Goal: Information Seeking & Learning: Check status

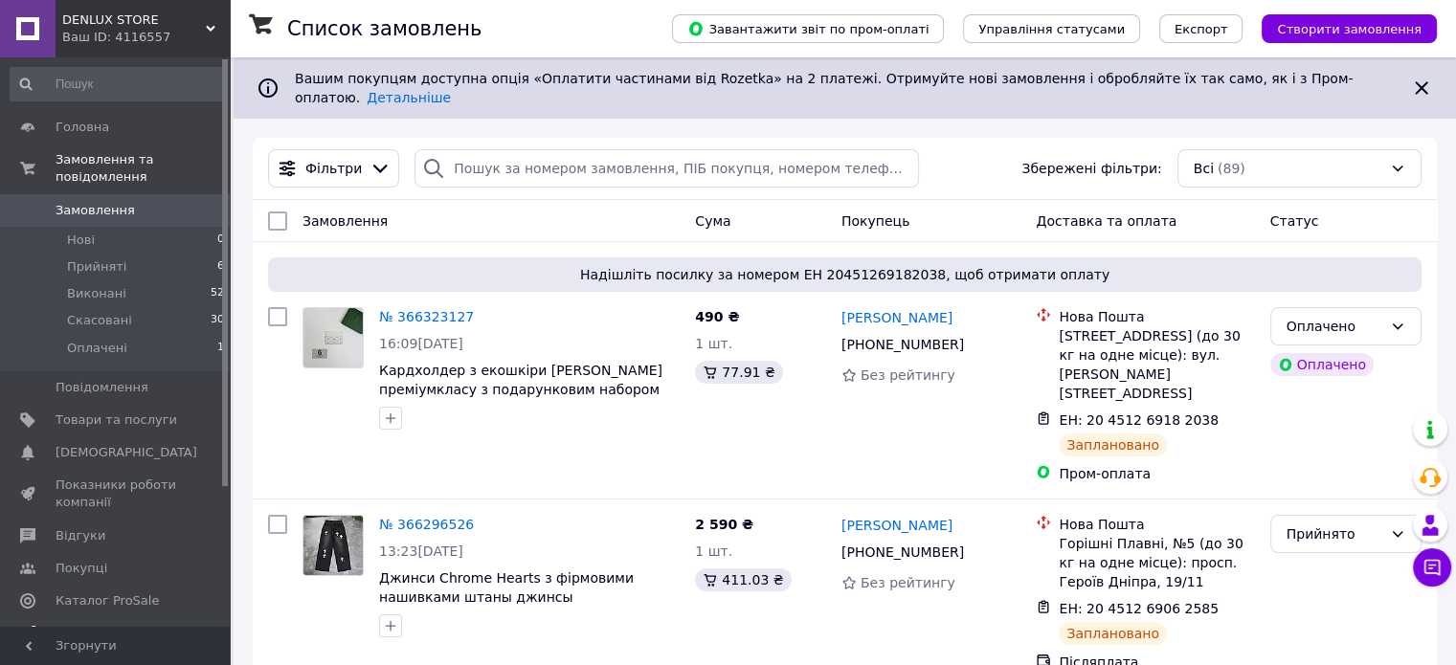
click at [100, 618] on link "Аналітика" at bounding box center [118, 634] width 236 height 33
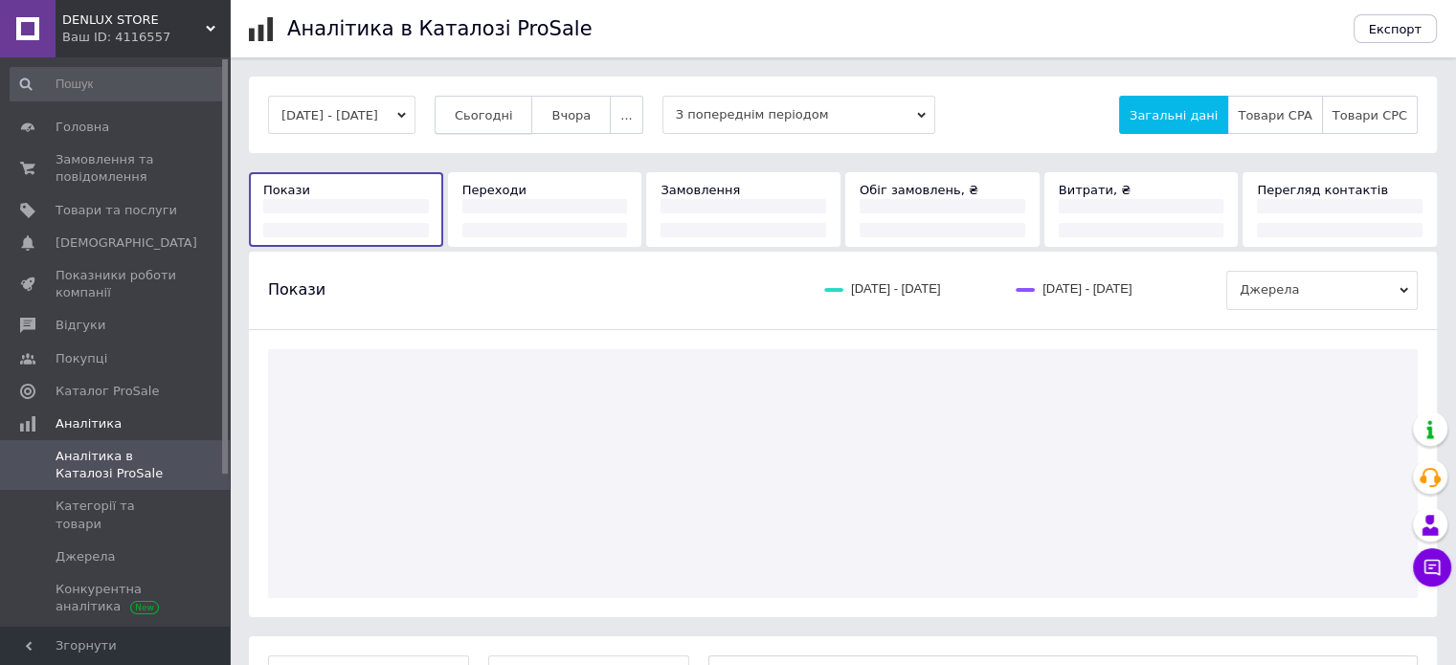
click at [507, 124] on button "Сьогодні" at bounding box center [484, 115] width 99 height 38
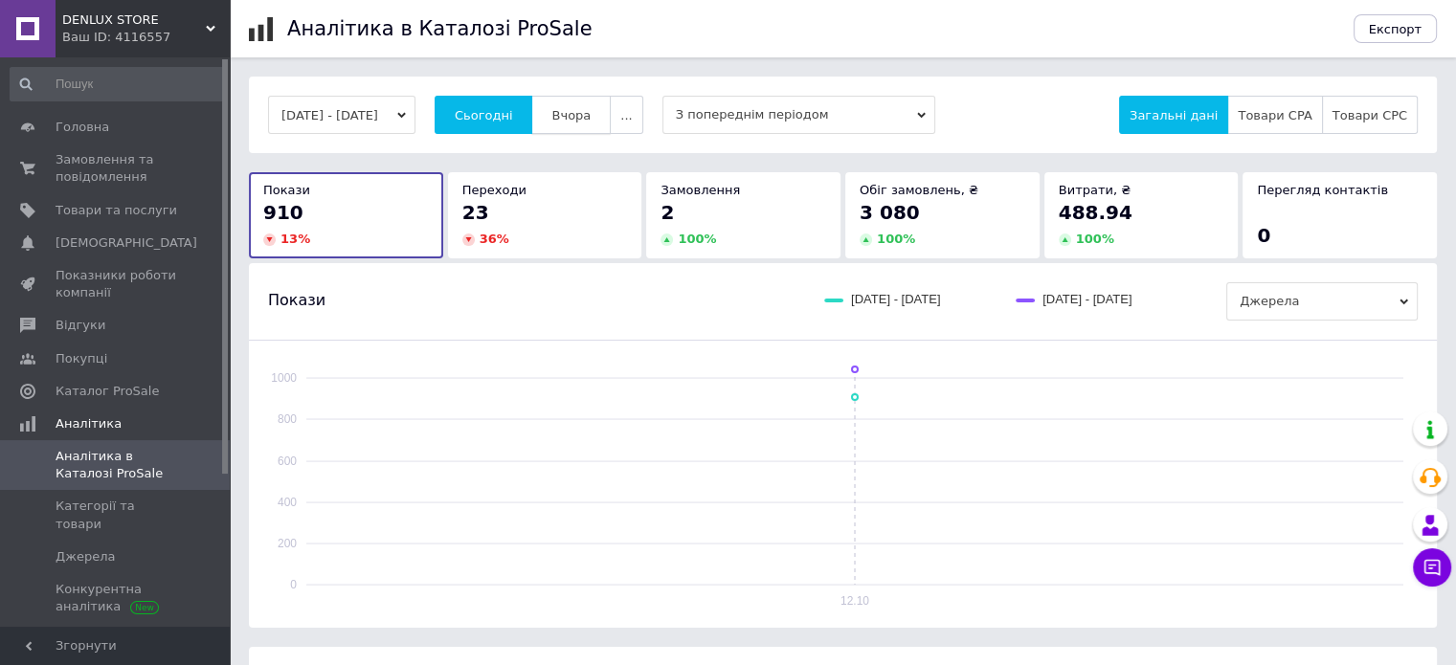
click at [591, 115] on span "Вчора" at bounding box center [571, 115] width 39 height 14
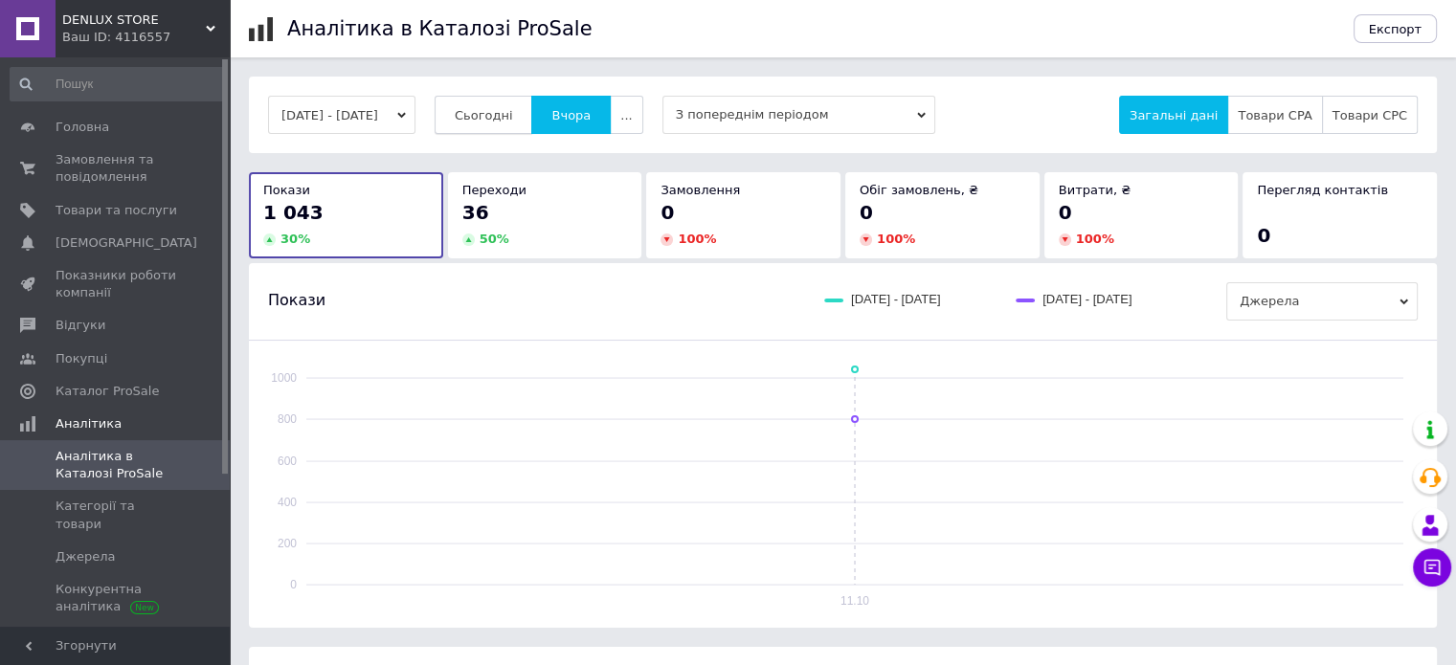
click at [490, 108] on span "Сьогодні" at bounding box center [484, 115] width 58 height 14
